Goal: Register for event/course

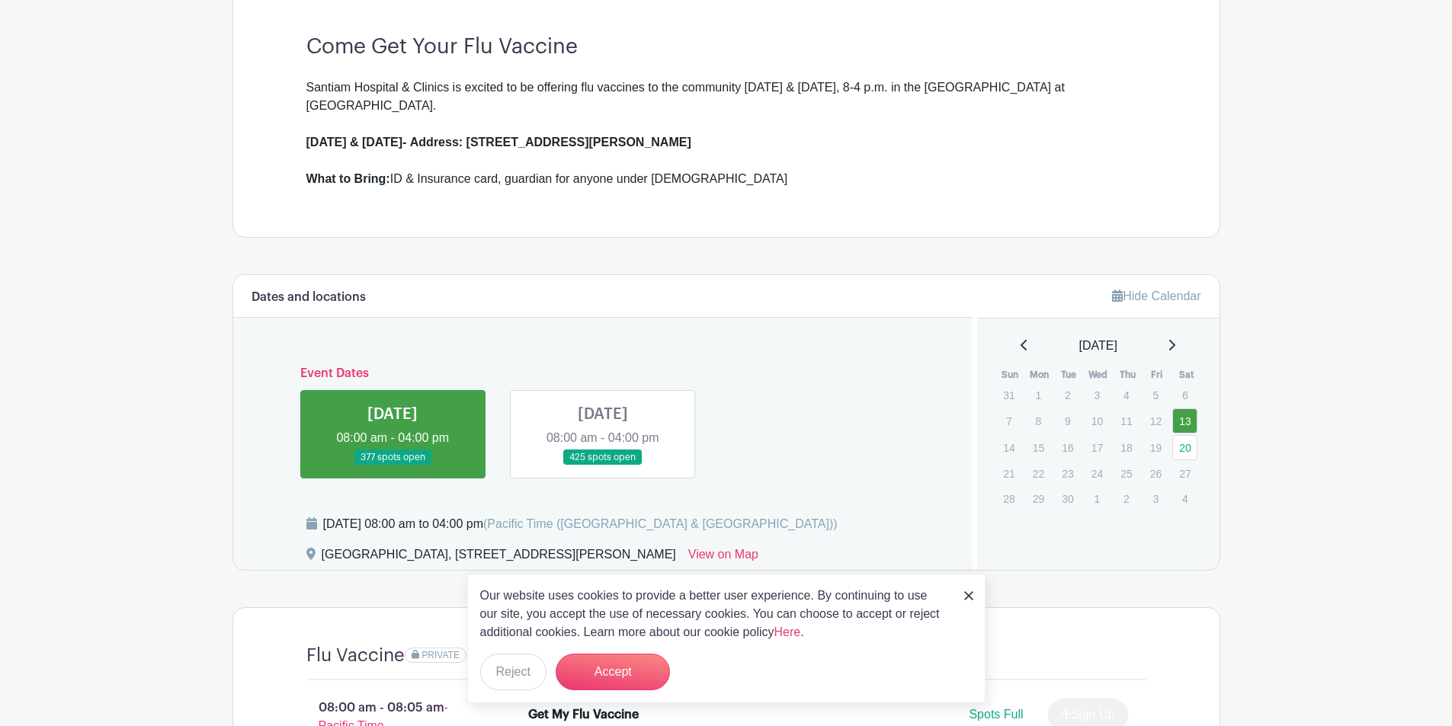
scroll to position [443, 0]
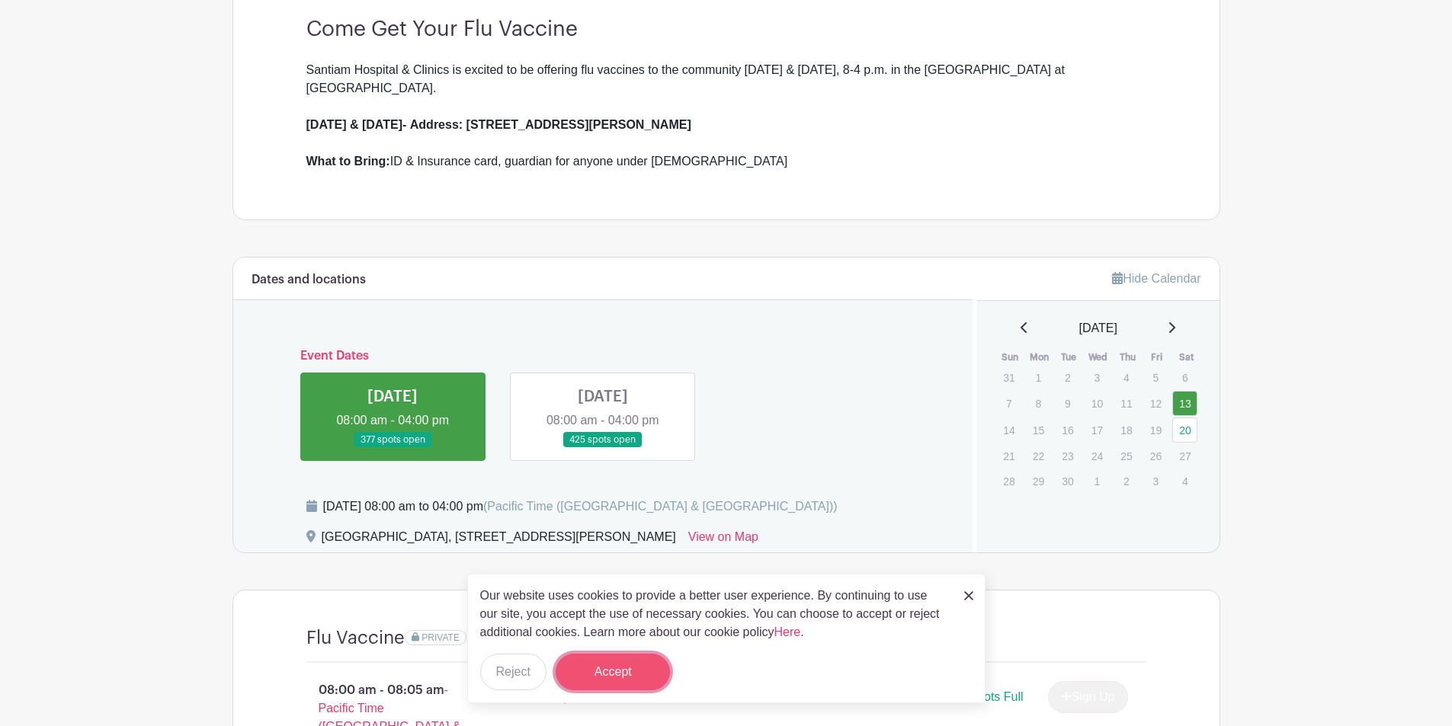
click at [606, 672] on button "Accept" at bounding box center [612, 672] width 114 height 37
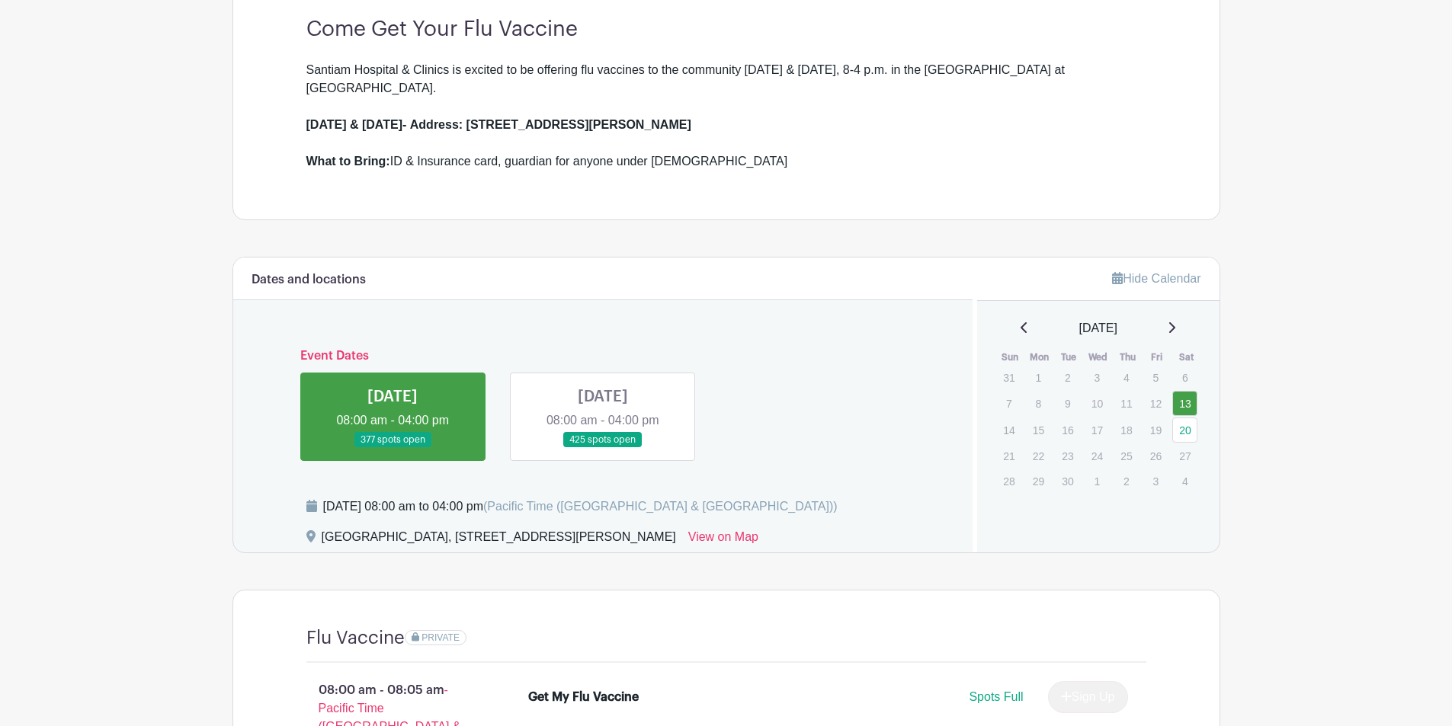
click at [603, 448] on link at bounding box center [603, 448] width 0 height 0
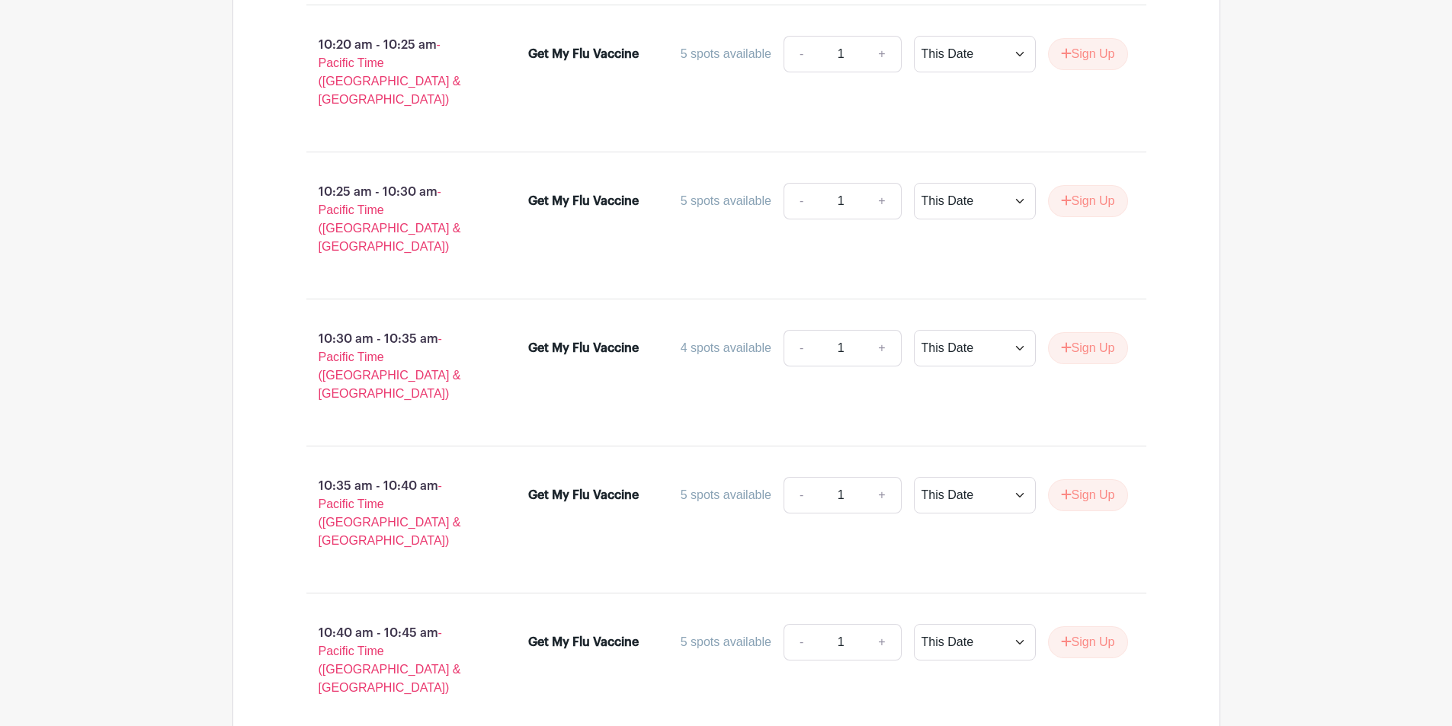
scroll to position [5235, 0]
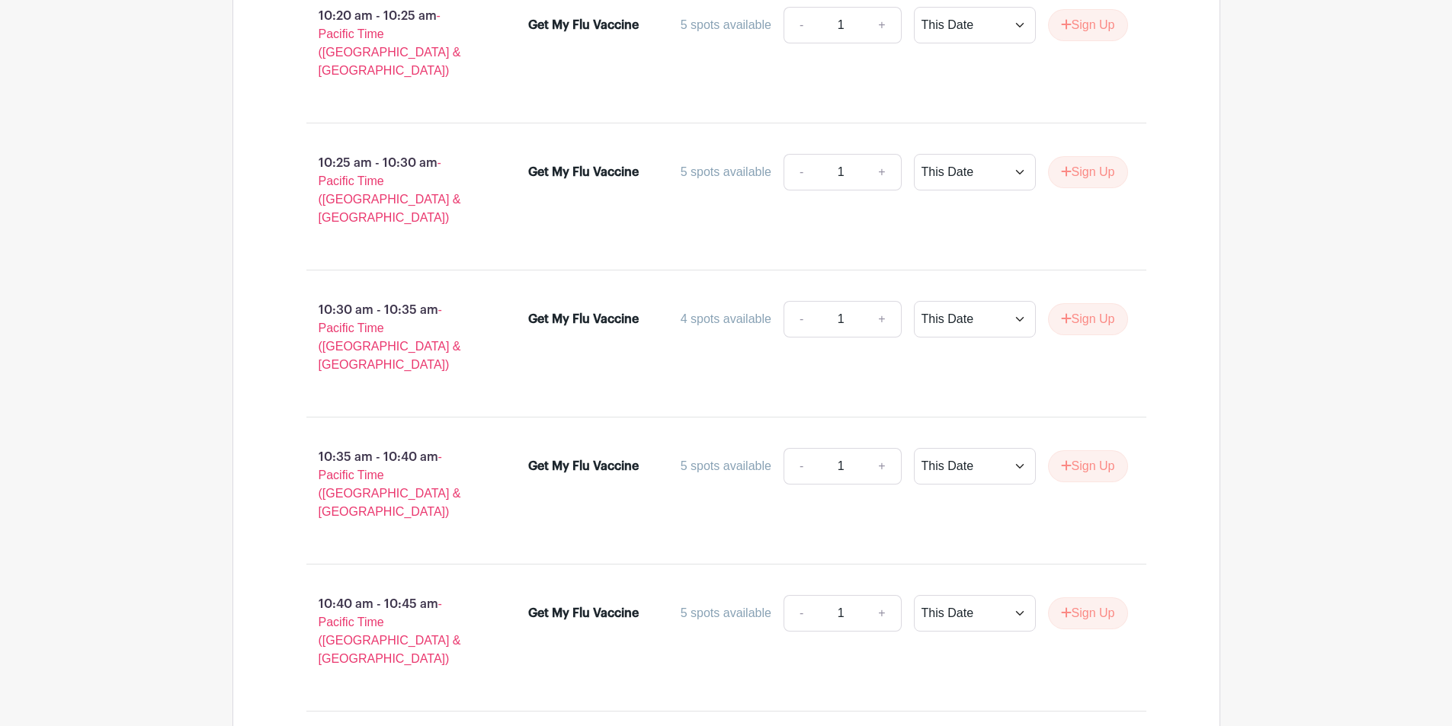
type input "2"
select select "select_dates"
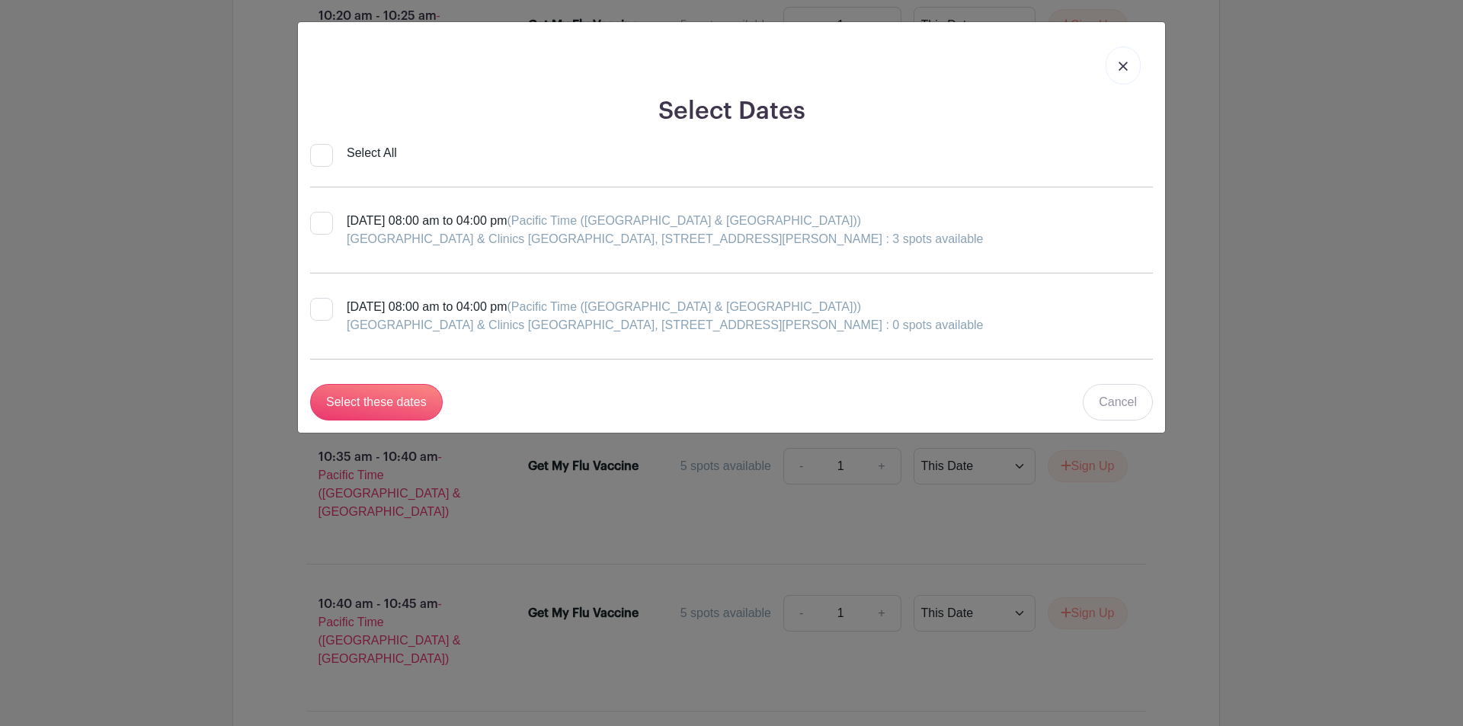
click at [312, 220] on input "[DATE] 08:00 am to 04:00 pm (Pacific Time ([GEOGRAPHIC_DATA] & [GEOGRAPHIC_DATA…" at bounding box center [315, 217] width 10 height 10
checkbox input "true"
click at [402, 400] on input "Select these dates" at bounding box center [376, 402] width 133 height 37
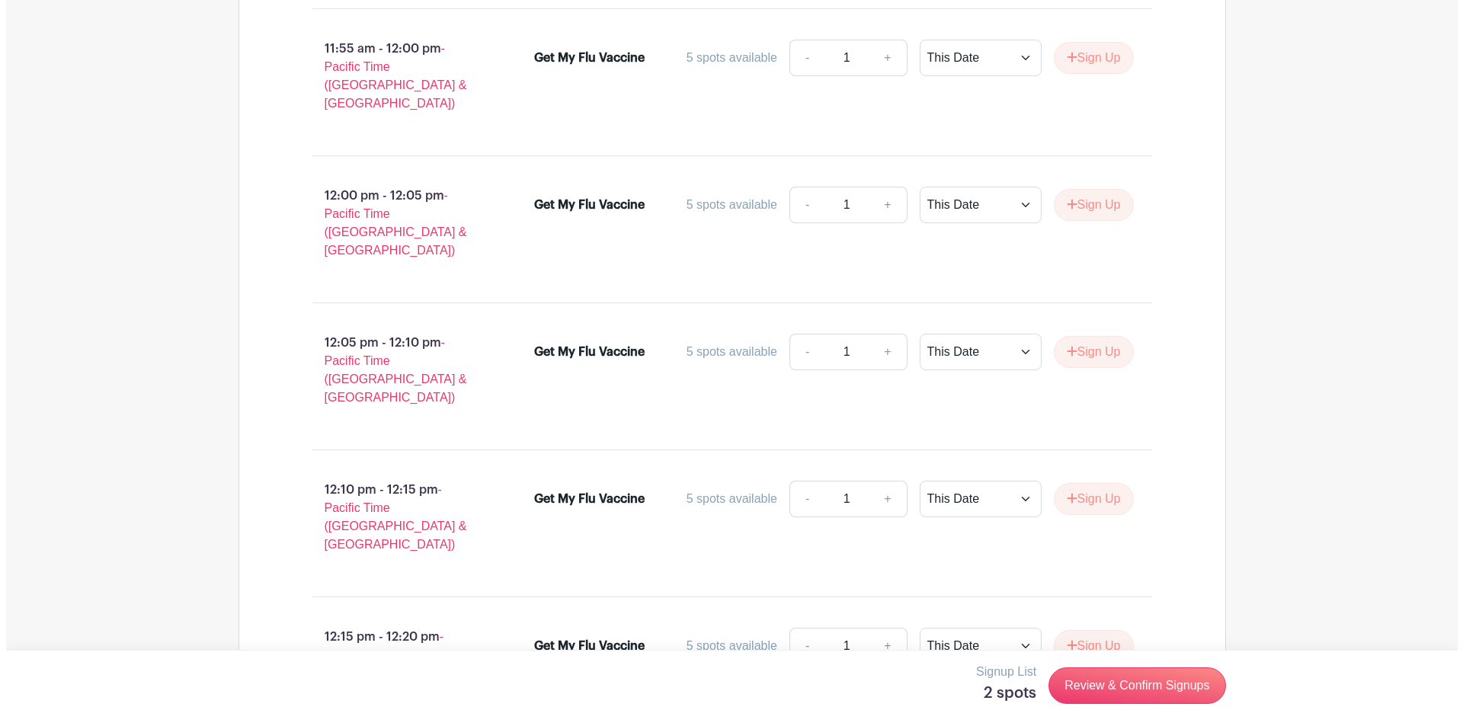
scroll to position [8283, 0]
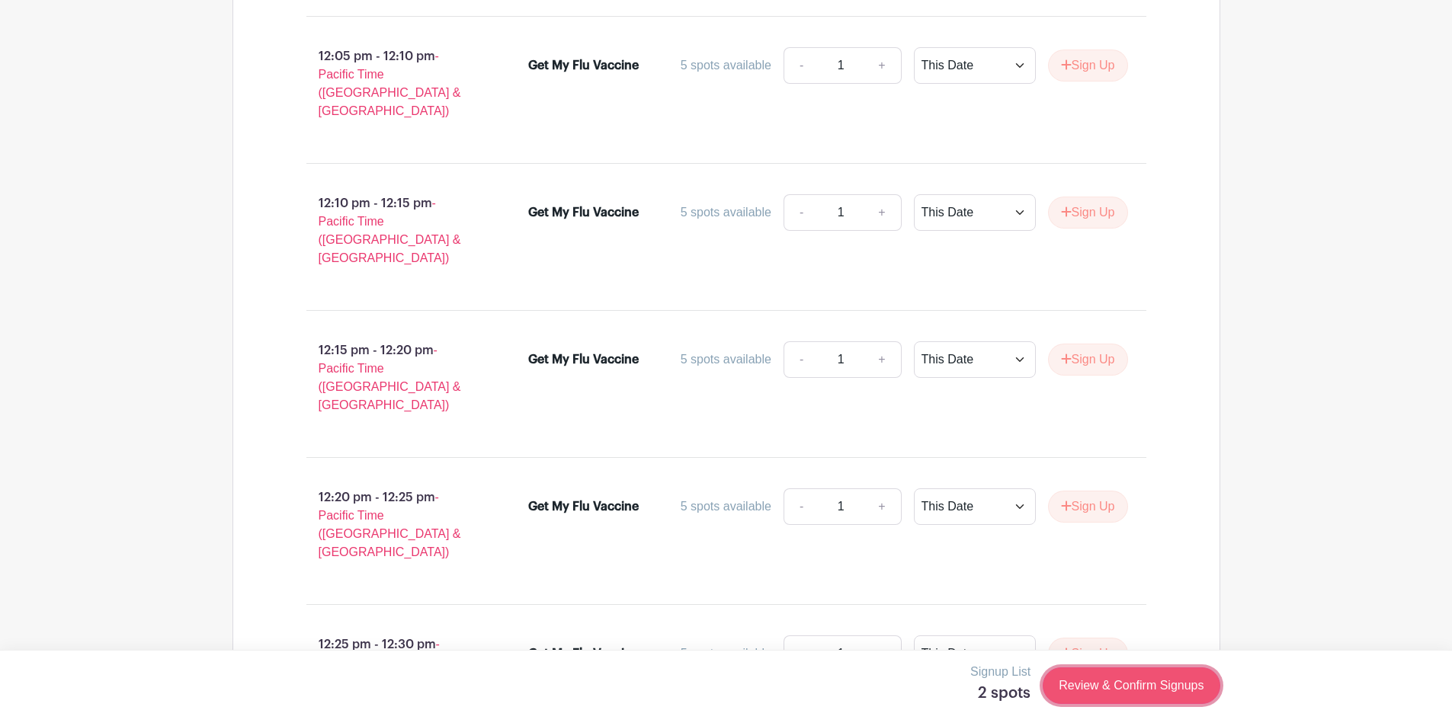
click at [1119, 680] on link "Review & Confirm Signups" at bounding box center [1130, 685] width 177 height 37
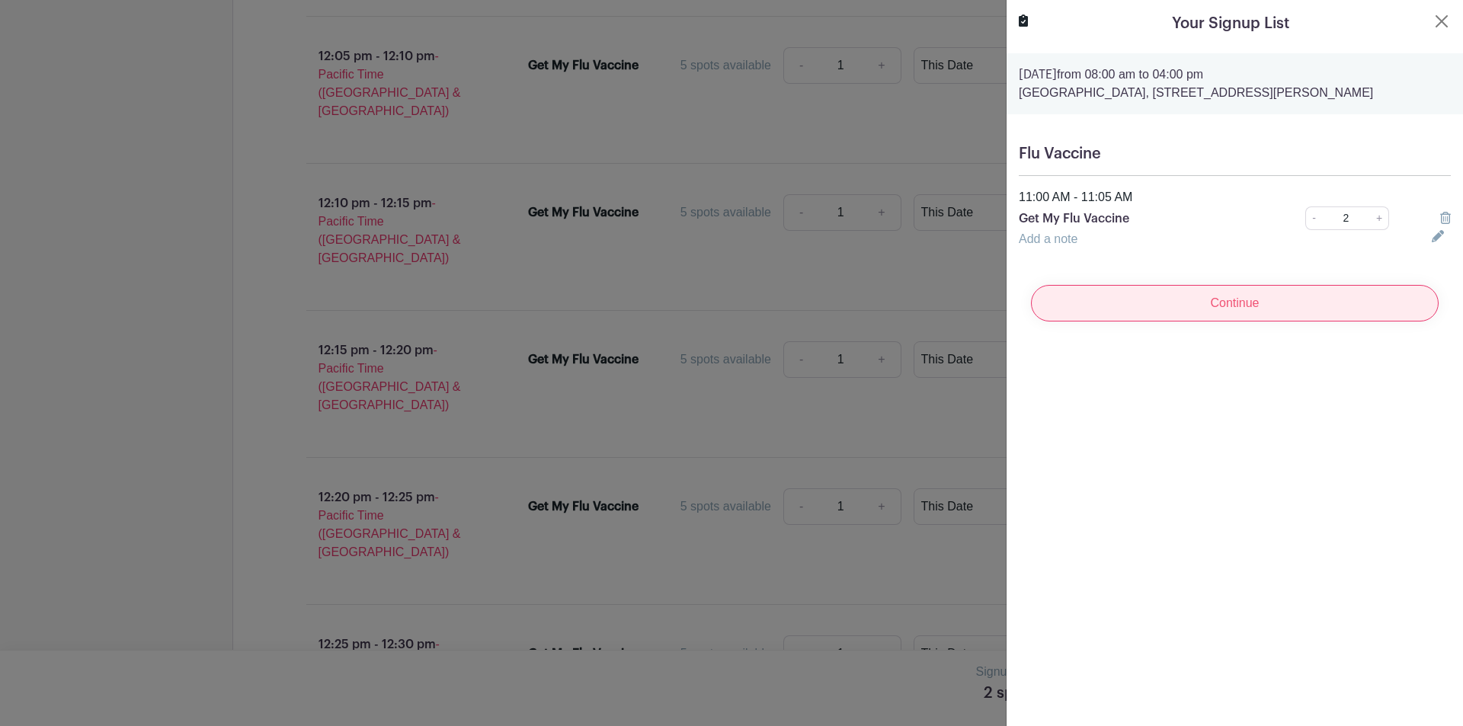
click at [1229, 322] on input "Continue" at bounding box center [1235, 303] width 408 height 37
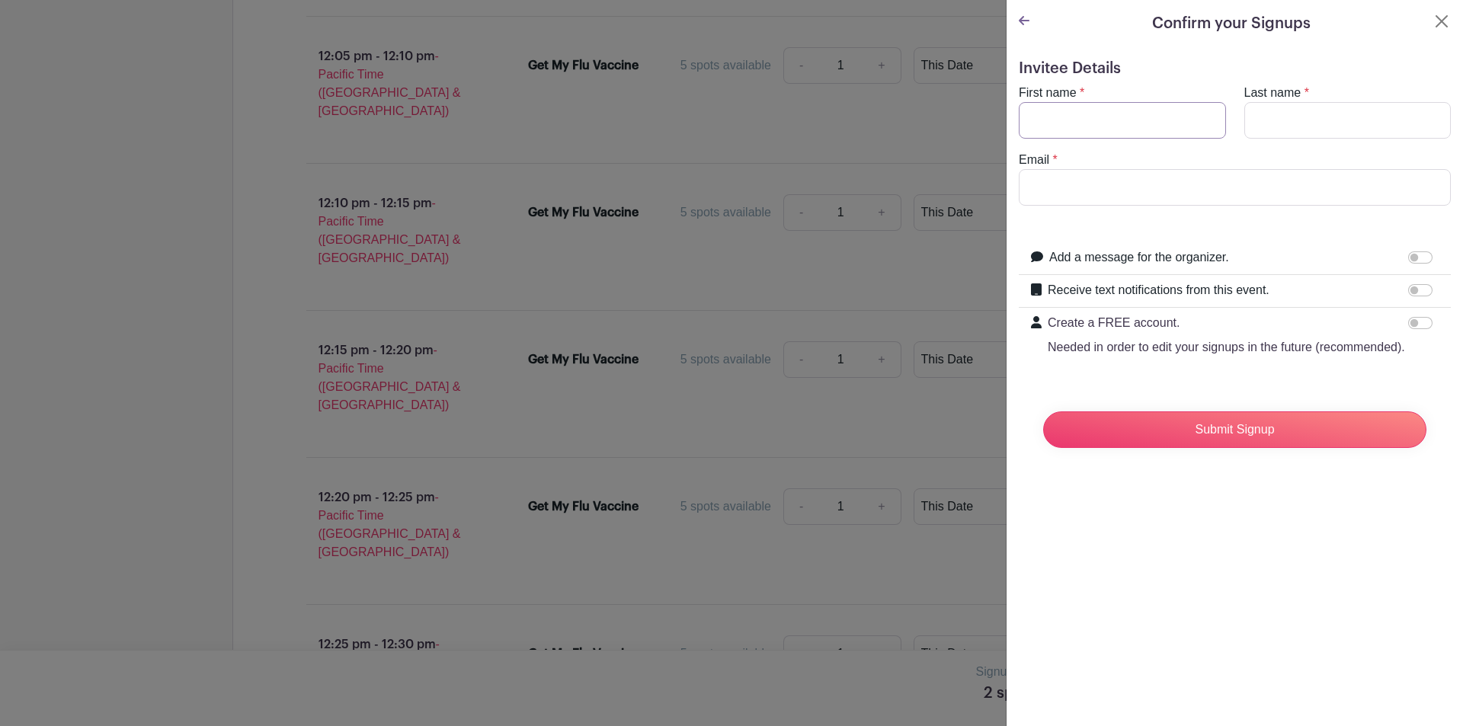
click at [1082, 118] on input "First name" at bounding box center [1122, 120] width 207 height 37
type input "l"
type input "[PERSON_NAME]"
click at [1055, 183] on input "Email" at bounding box center [1235, 187] width 432 height 37
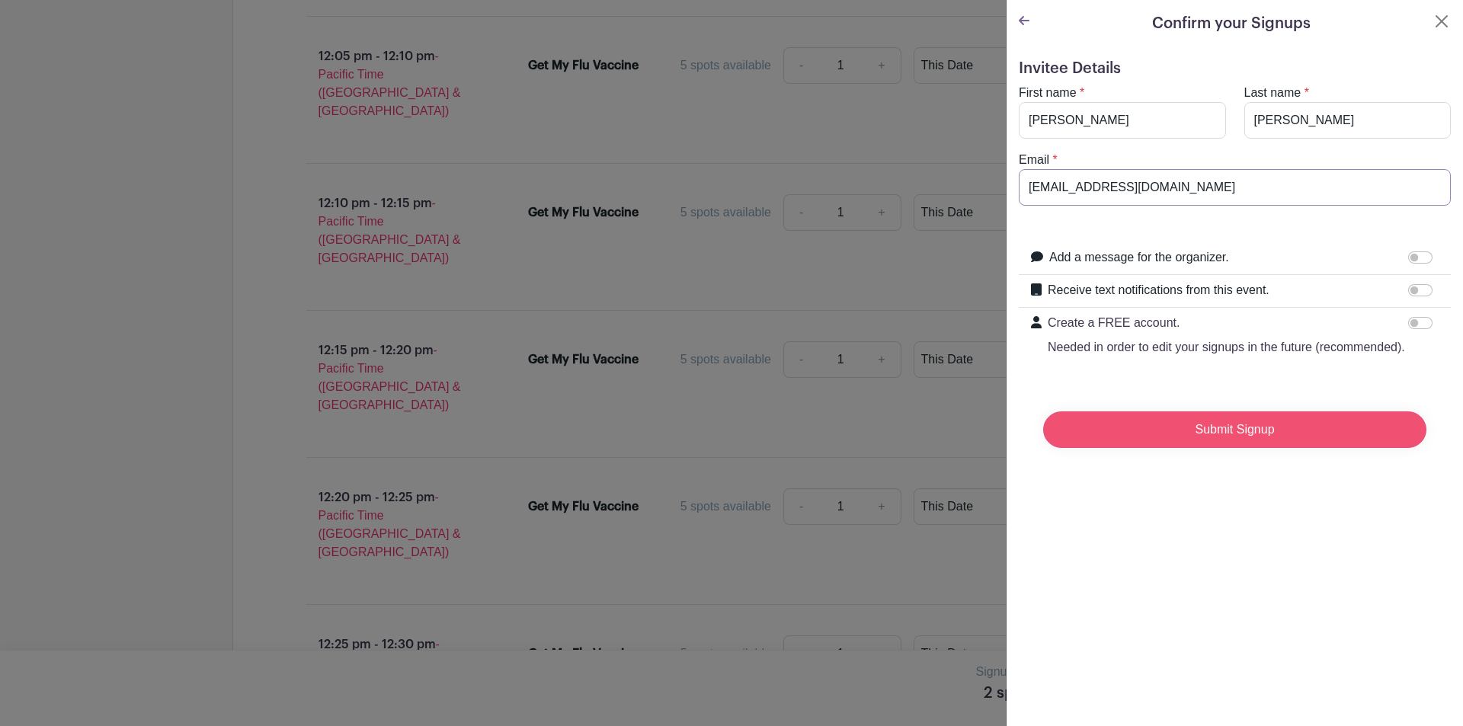
type input "[EMAIL_ADDRESS][DOMAIN_NAME]"
click at [1239, 448] on input "Submit Signup" at bounding box center [1234, 429] width 383 height 37
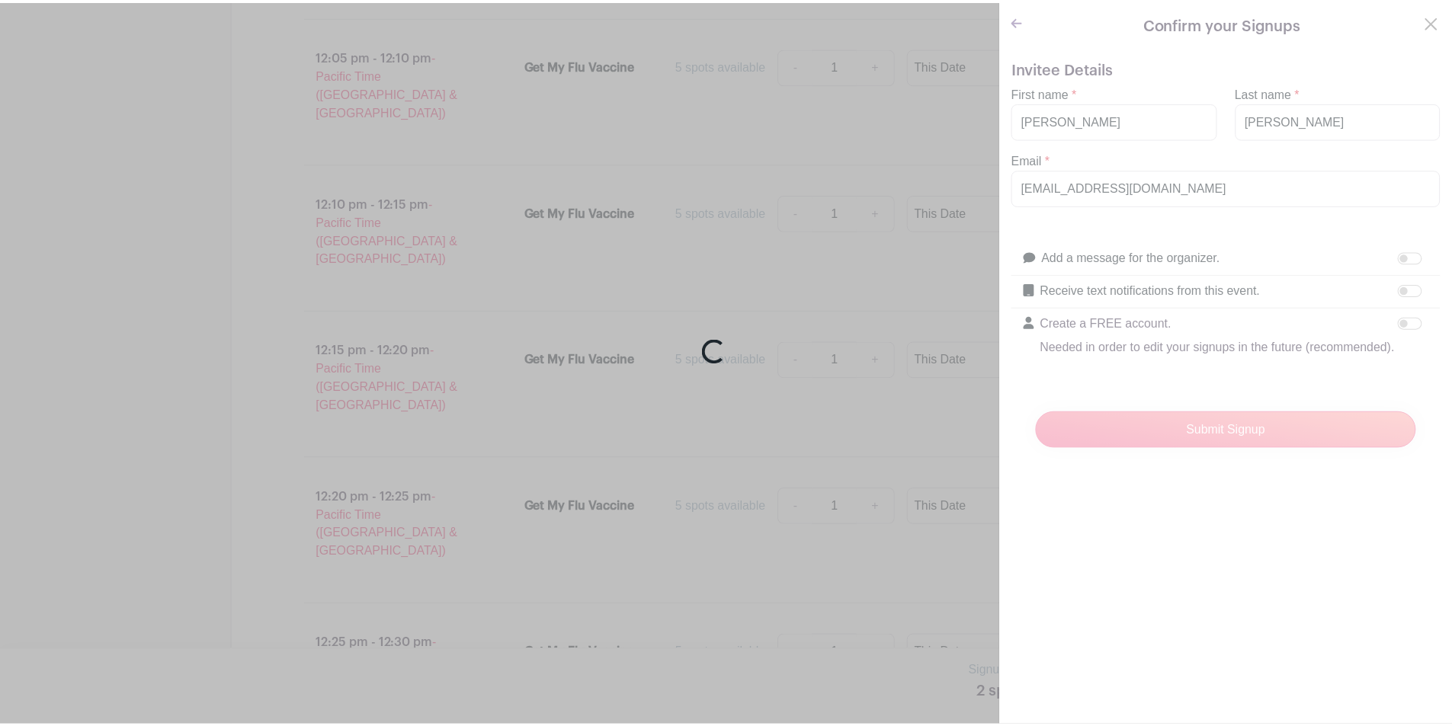
scroll to position [8291, 0]
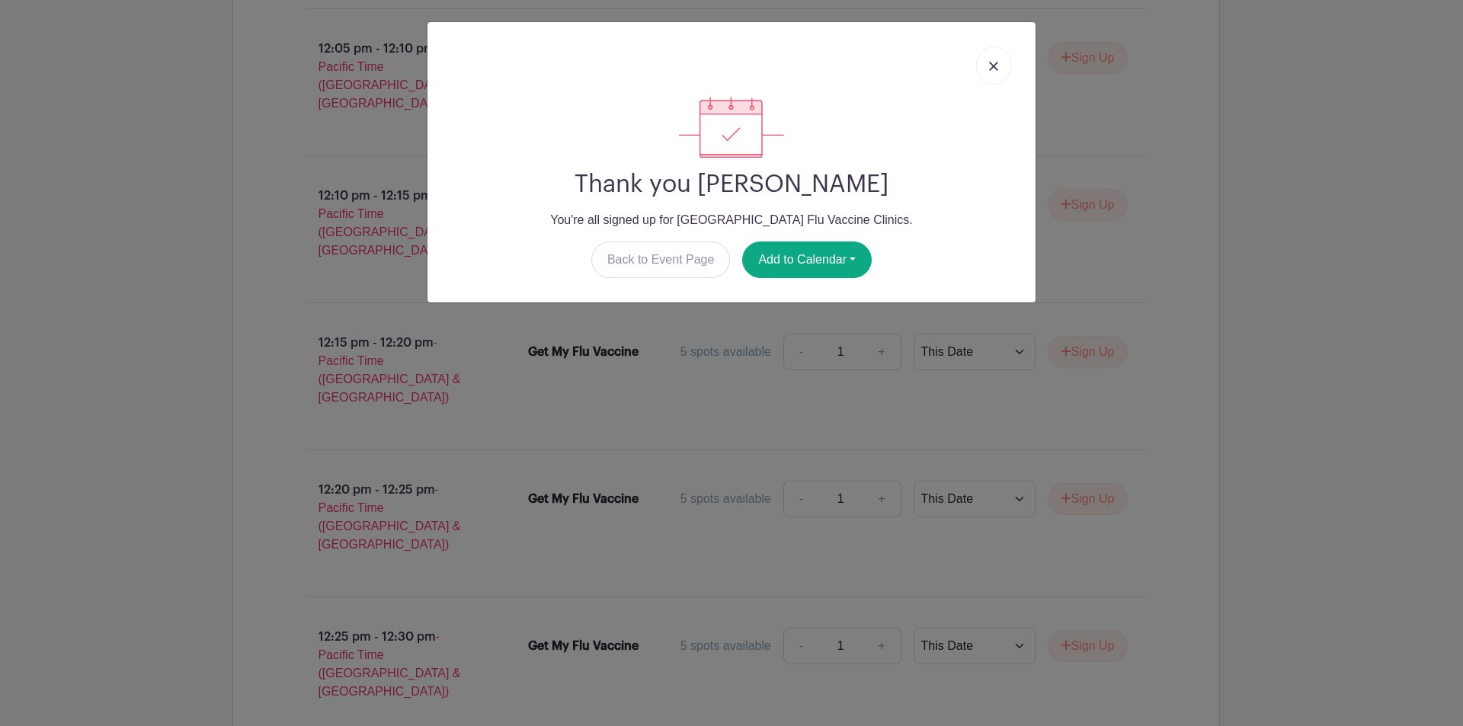
click at [990, 63] on img at bounding box center [993, 66] width 9 height 9
